Goal: Task Accomplishment & Management: Manage account settings

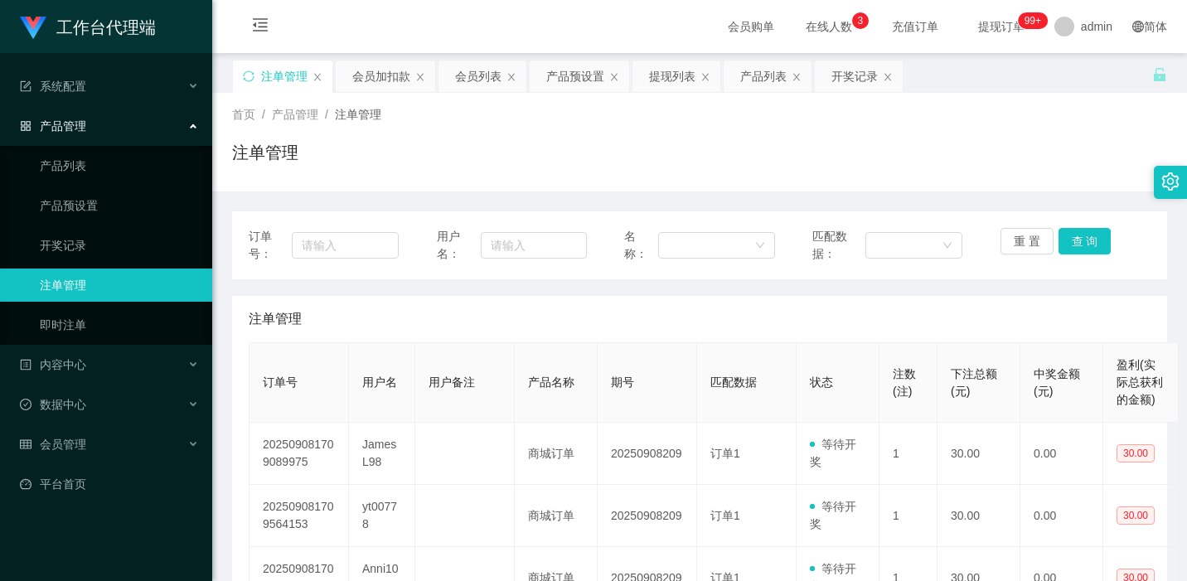
scroll to position [221, 0]
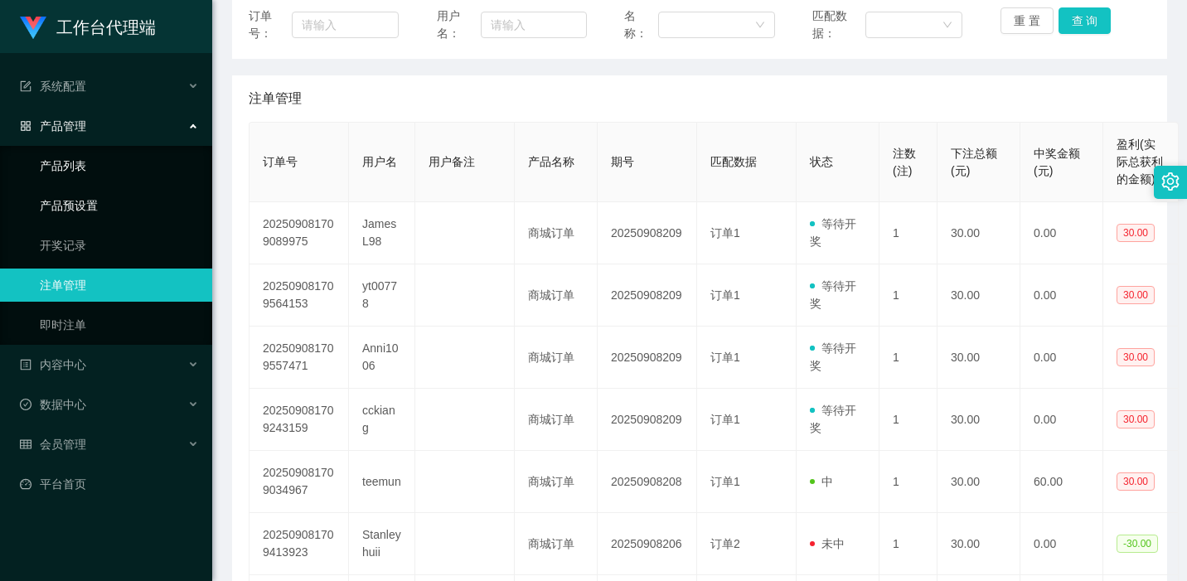
click at [103, 189] on link "产品预设置" at bounding box center [119, 205] width 159 height 33
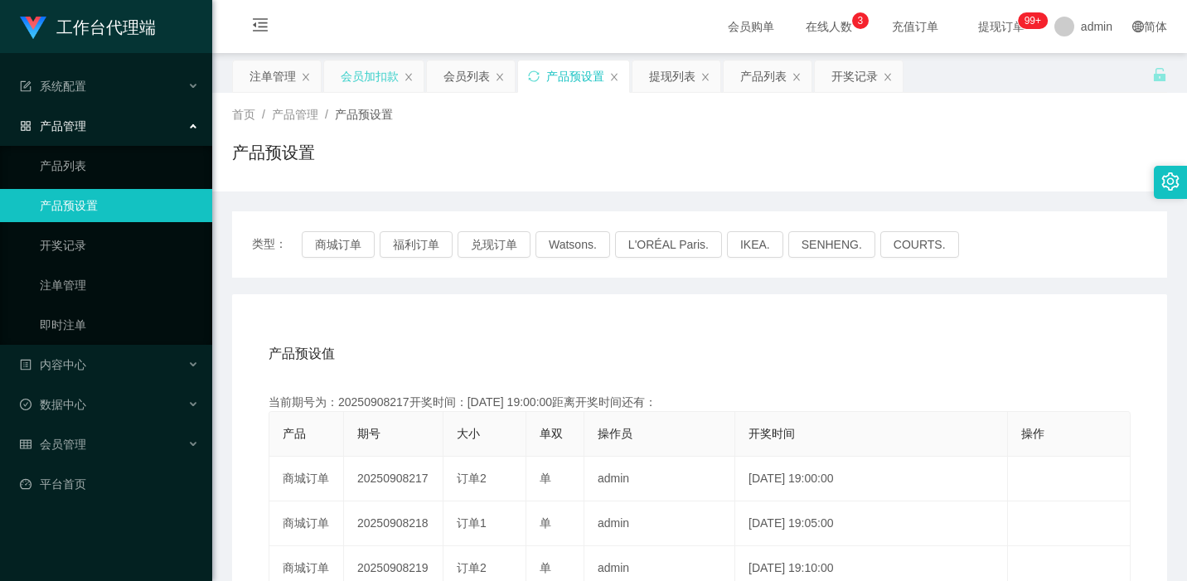
click at [350, 75] on div "会员加扣款" at bounding box center [370, 77] width 58 height 32
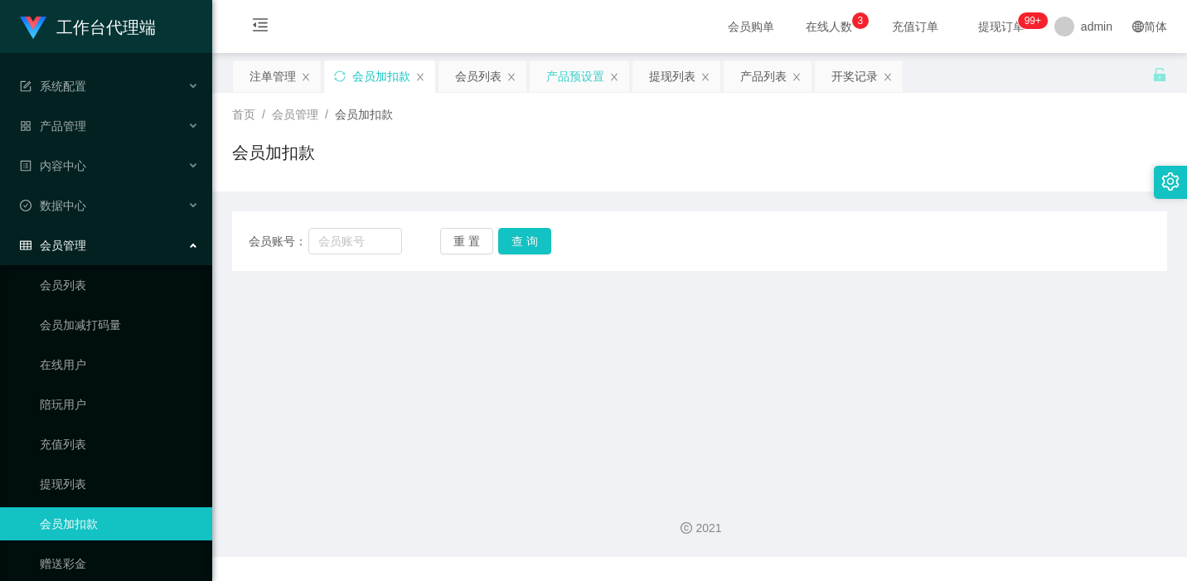
click at [575, 70] on div "产品预设置" at bounding box center [575, 77] width 58 height 32
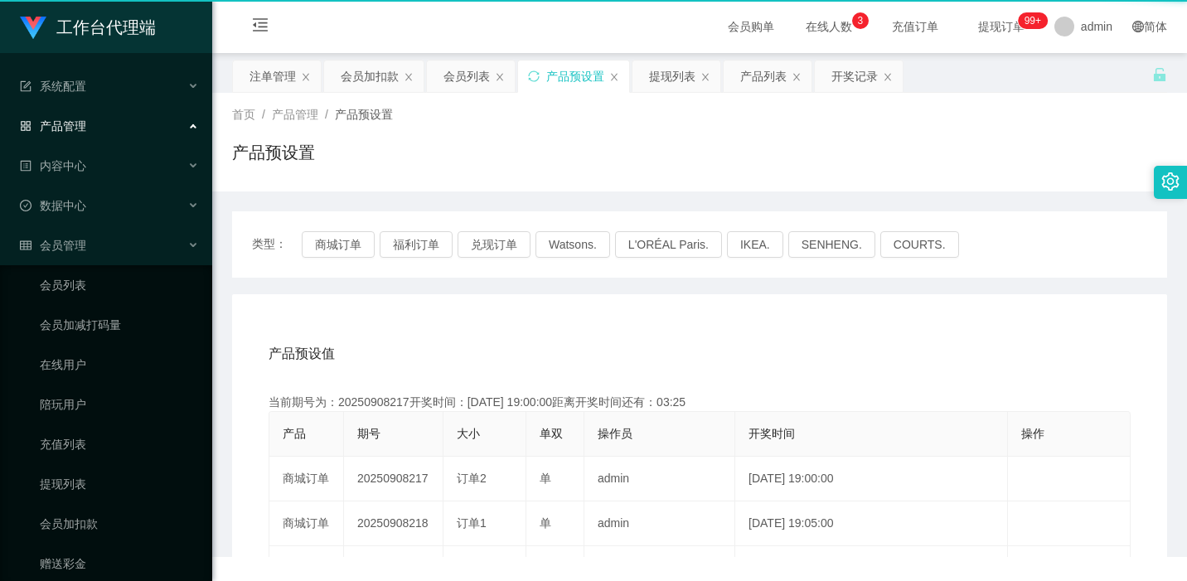
click at [575, 70] on div "产品预设置" at bounding box center [575, 77] width 58 height 32
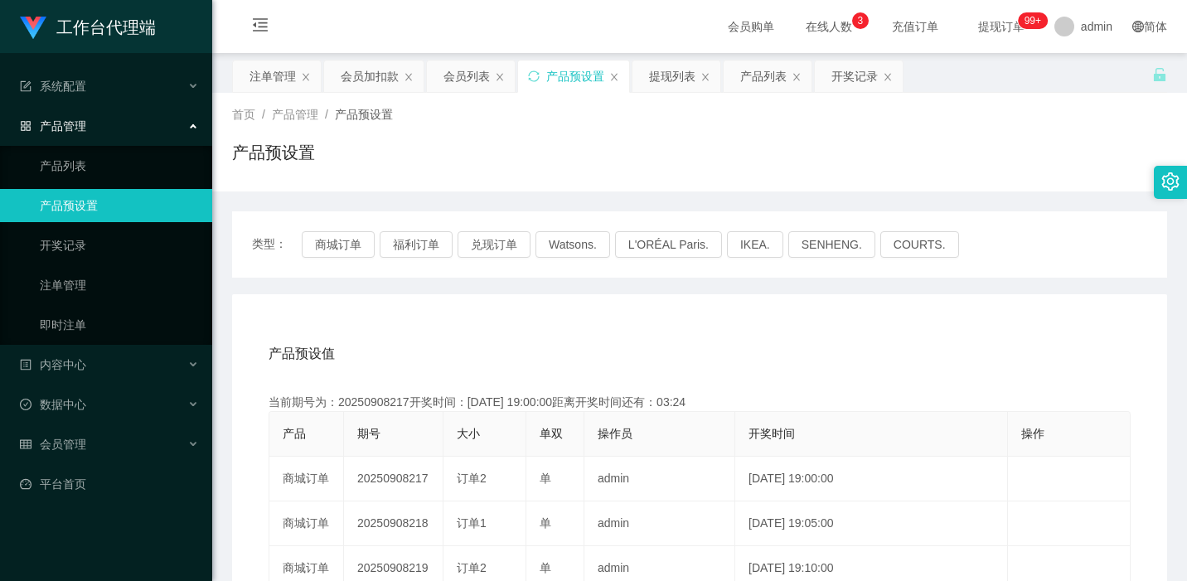
scroll to position [110, 0]
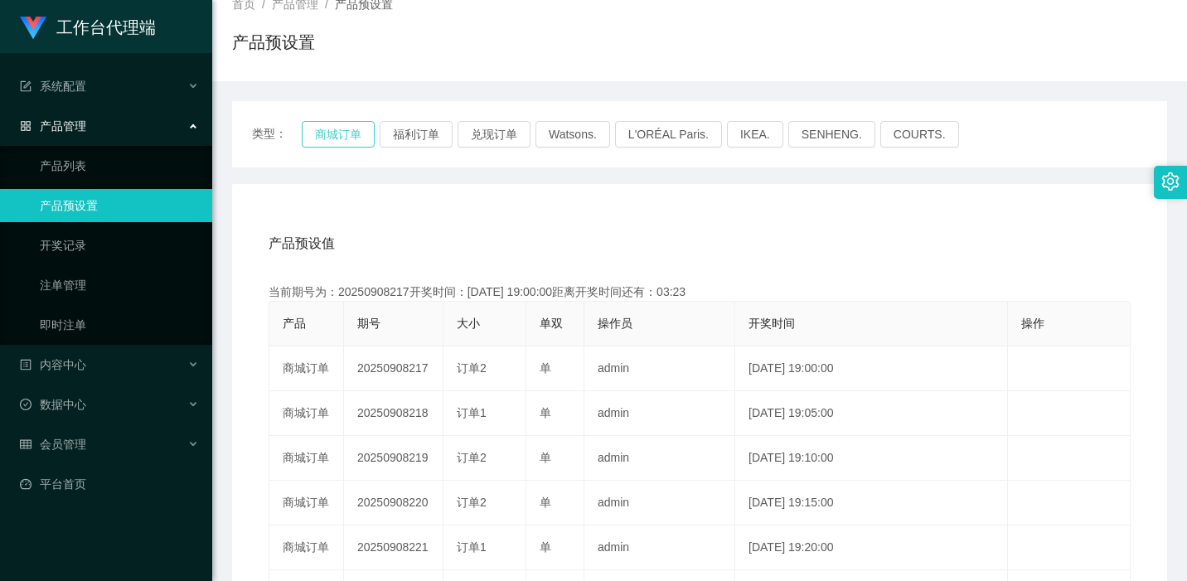
click at [340, 140] on button "商城订单" at bounding box center [338, 134] width 73 height 27
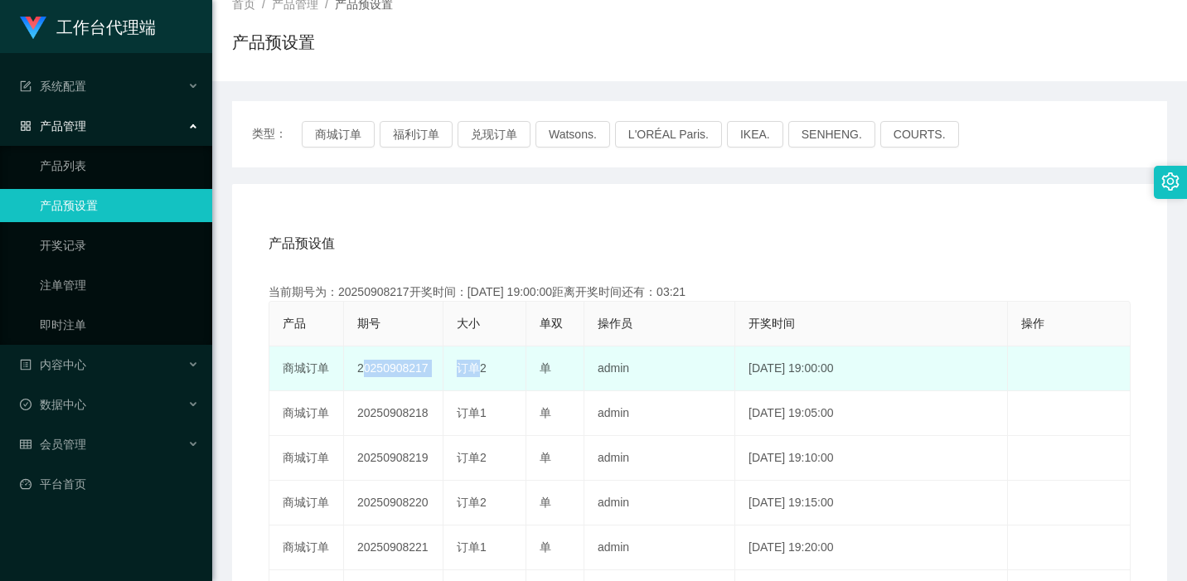
drag, startPoint x: 355, startPoint y: 373, endPoint x: 462, endPoint y: 368, distance: 107.1
click at [464, 368] on tr "商城订单 20250908217 订单2 单 admin [DATE] 19:00:00 编 辑 限制投注" at bounding box center [700, 369] width 862 height 45
click at [426, 370] on td "20250908217" at bounding box center [394, 369] width 100 height 45
drag, startPoint x: 428, startPoint y: 363, endPoint x: 340, endPoint y: 369, distance: 88.1
click at [340, 369] on tr "商城订单 20250908217 订单2 单 admin [DATE] 19:00:00 编 辑 限制投注" at bounding box center [700, 369] width 862 height 45
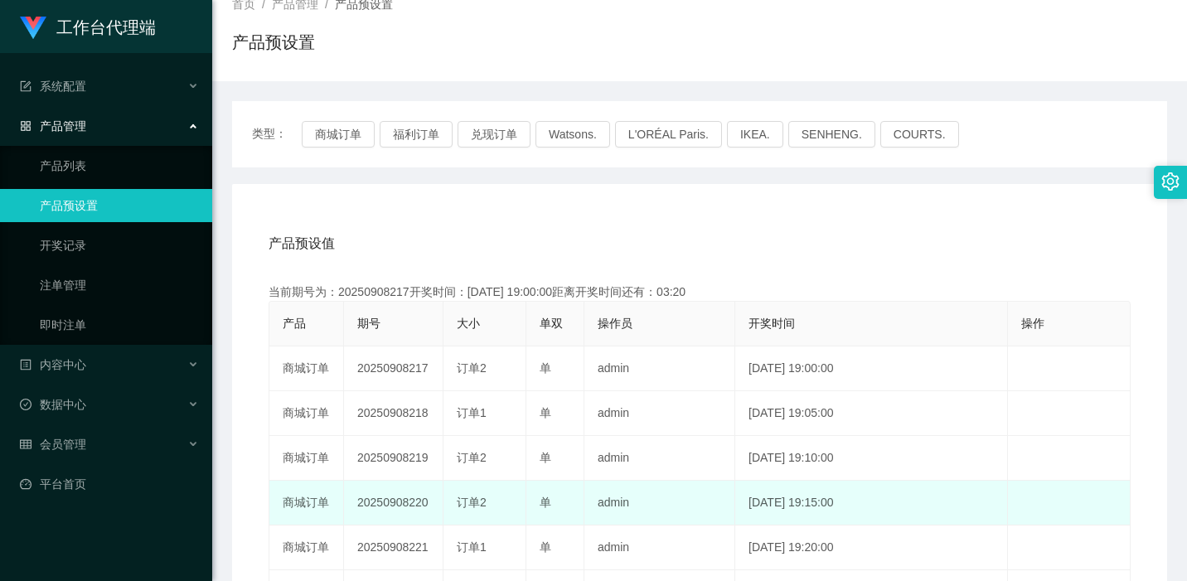
copy tr "商城订单 20250908217"
